Goal: Task Accomplishment & Management: Manage account settings

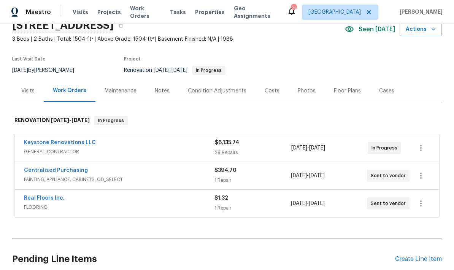
scroll to position [38, 0]
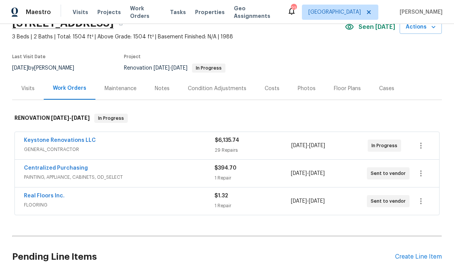
click at [176, 143] on div "Keystone Renovations LLC" at bounding box center [119, 141] width 191 height 9
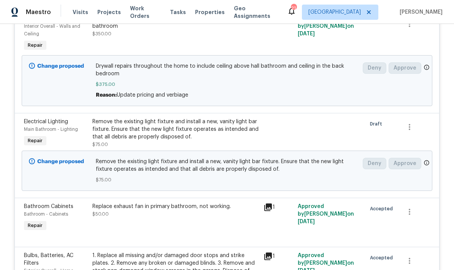
scroll to position [1040, 0]
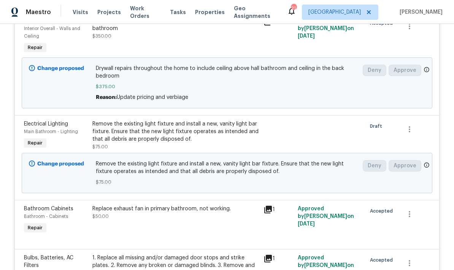
click at [208, 140] on div "Remove the existing light fixture and install a new, vanity light bar fixture. …" at bounding box center [175, 131] width 167 height 23
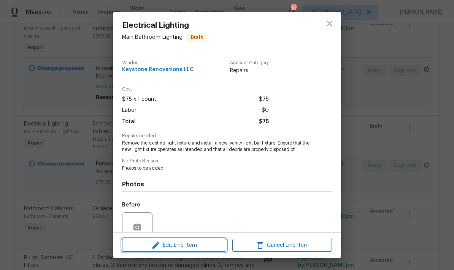
click at [185, 245] on span "Edit Line Item" at bounding box center [174, 246] width 100 height 10
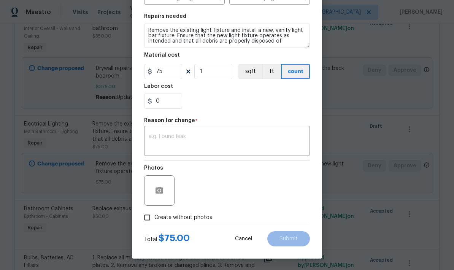
scroll to position [106, 0]
click at [168, 75] on input "75" at bounding box center [163, 71] width 38 height 15
type input "115"
click at [164, 193] on button "button" at bounding box center [159, 190] width 18 height 18
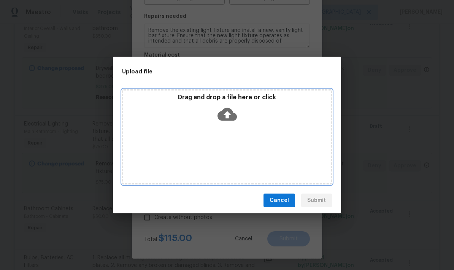
click at [229, 110] on icon at bounding box center [227, 114] width 19 height 13
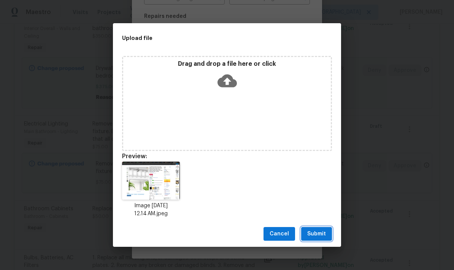
click at [318, 234] on span "Submit" at bounding box center [316, 234] width 19 height 10
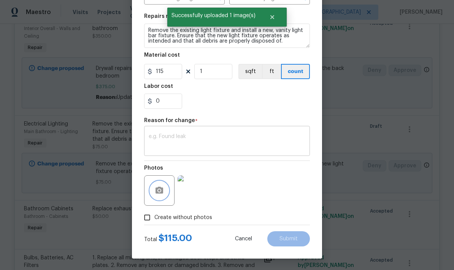
click at [210, 131] on div "x ​" at bounding box center [227, 142] width 166 height 28
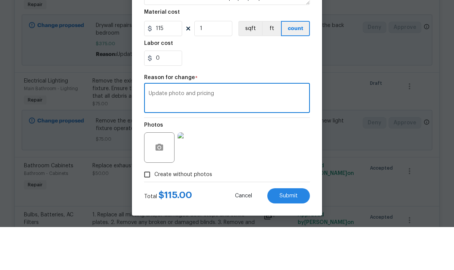
scroll to position [29, 0]
type textarea "Update photo and pricing"
click at [289, 236] on span "Submit" at bounding box center [289, 239] width 18 height 6
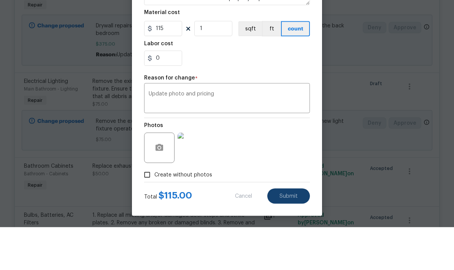
type input "75"
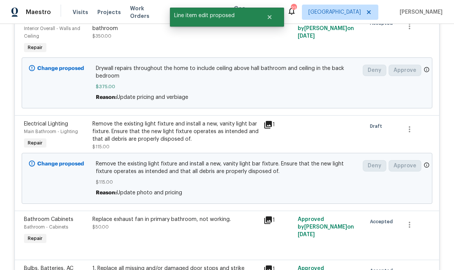
scroll to position [0, 0]
